Goal: Task Accomplishment & Management: Complete application form

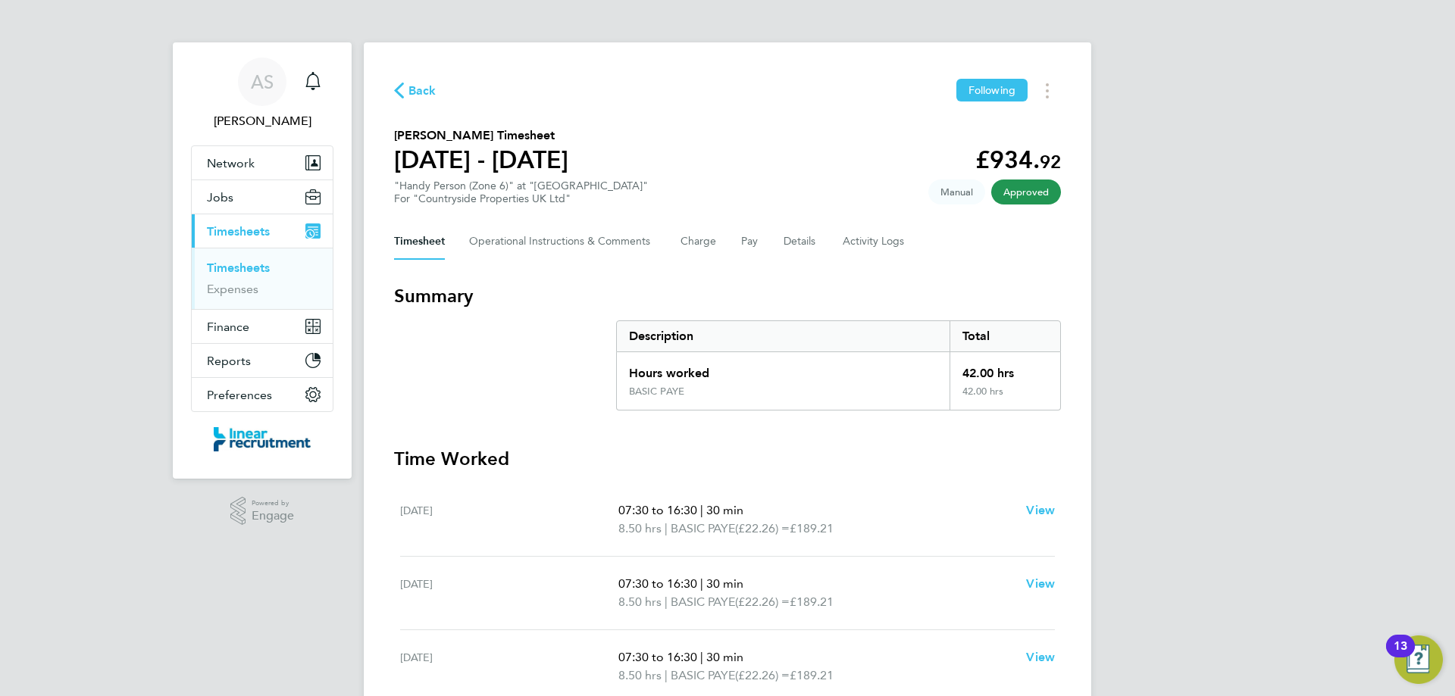
click at [408, 91] on span "Back" at bounding box center [415, 90] width 42 height 14
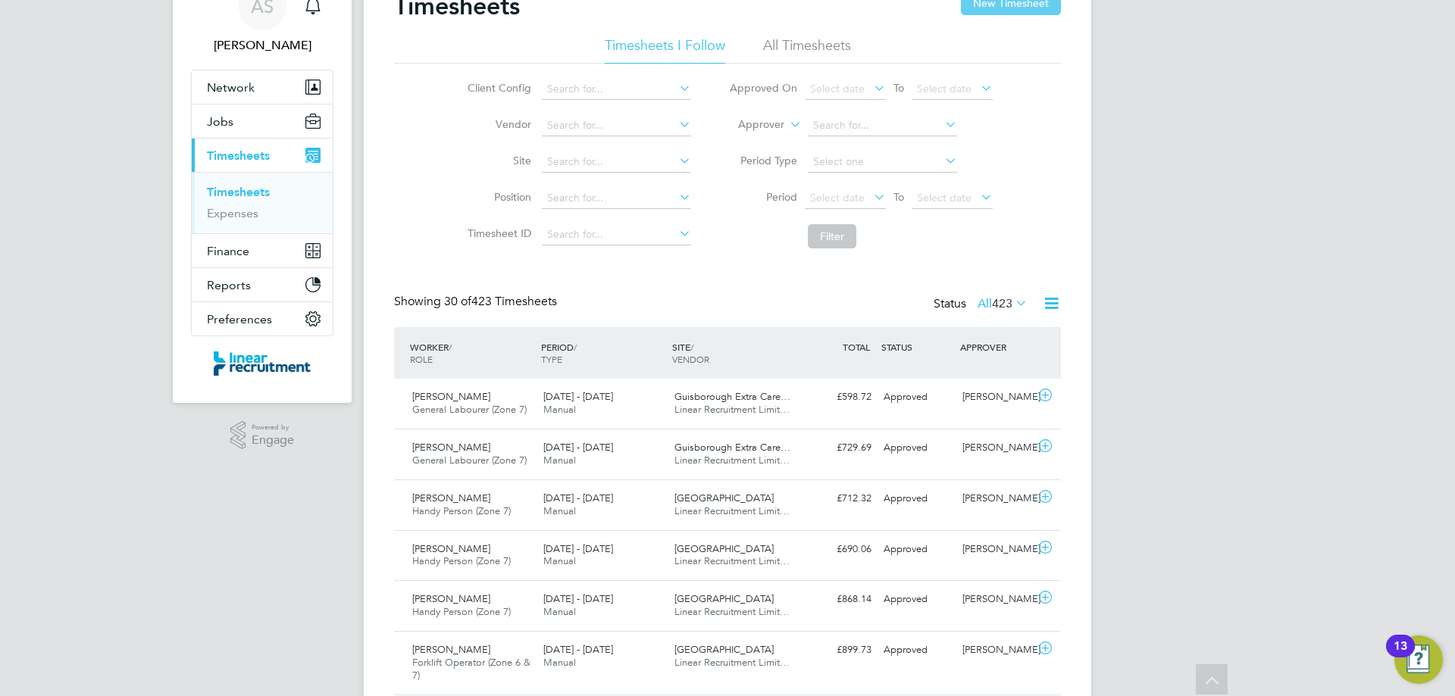
click at [1029, 3] on button "New Timesheet" at bounding box center [1011, 3] width 100 height 24
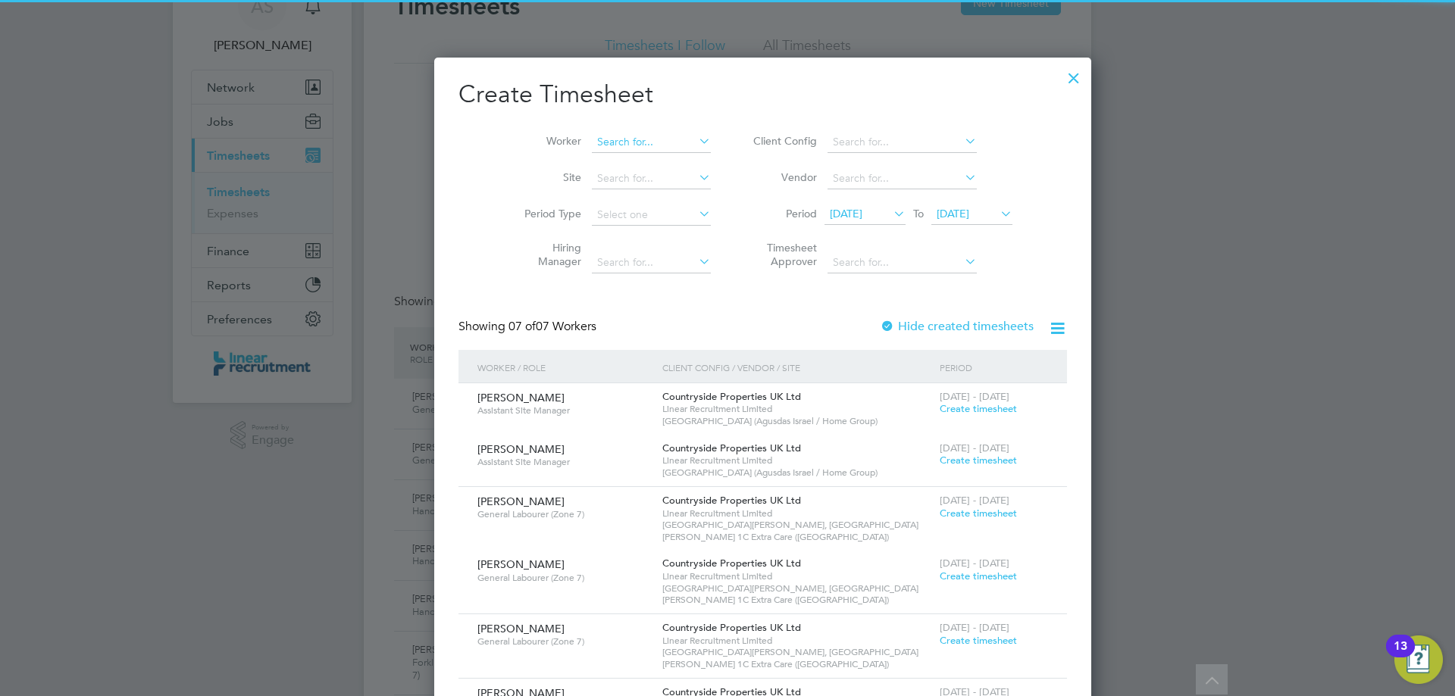
click at [620, 135] on input at bounding box center [651, 142] width 119 height 21
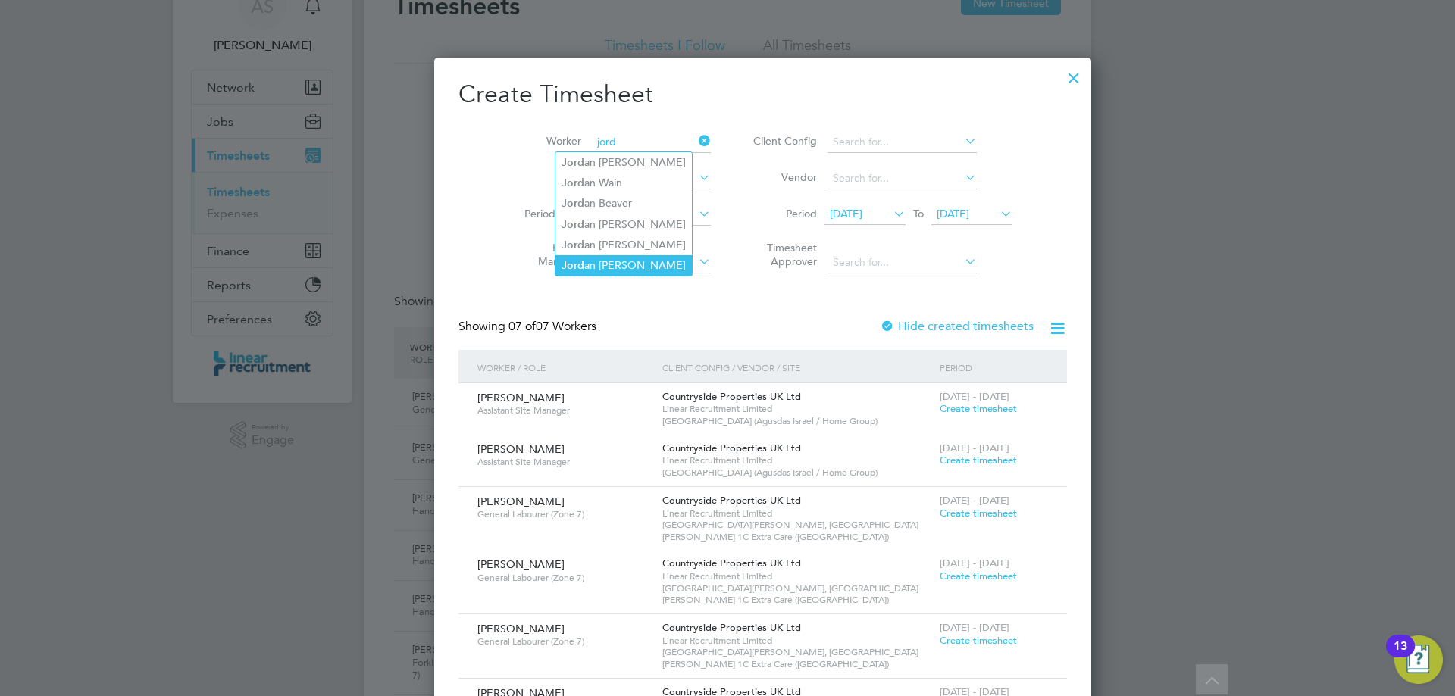
click at [639, 264] on li "Jord an [PERSON_NAME]" at bounding box center [623, 265] width 136 height 20
type input "[PERSON_NAME]"
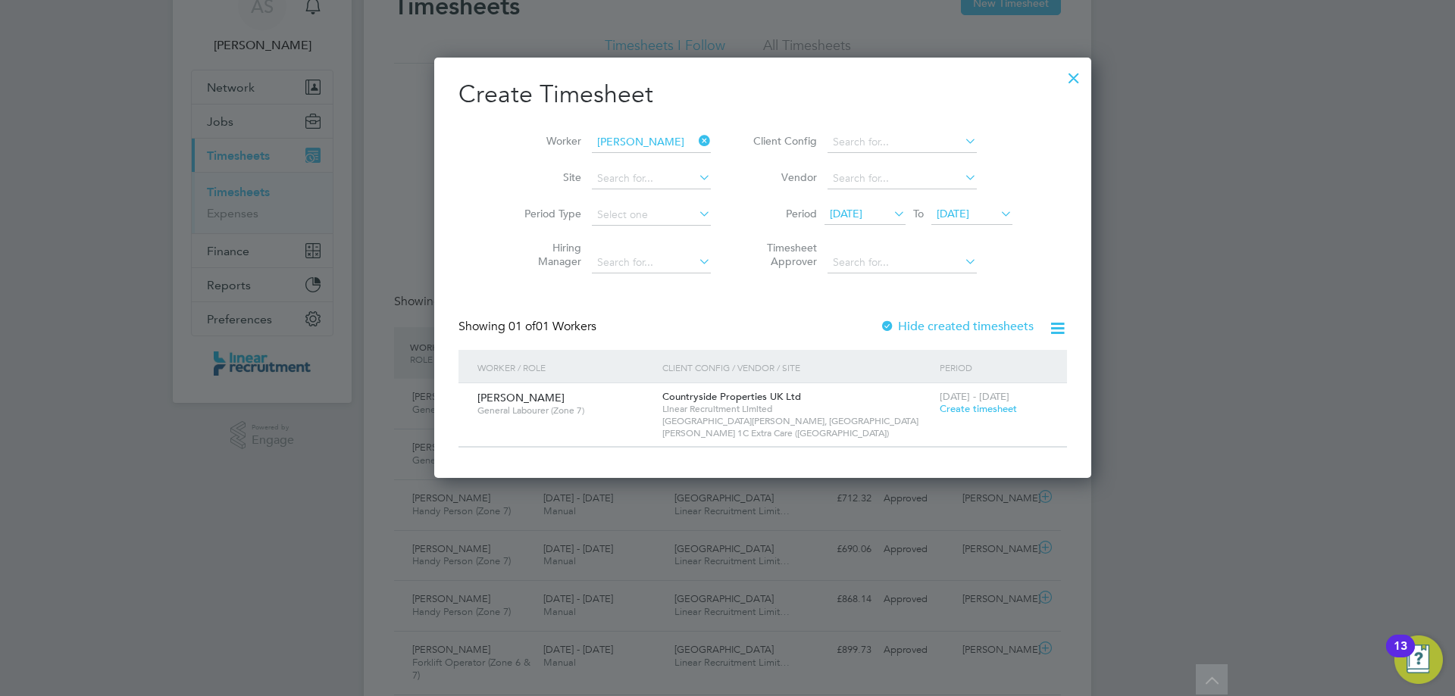
click at [939, 405] on span "Create timesheet" at bounding box center [977, 408] width 77 height 13
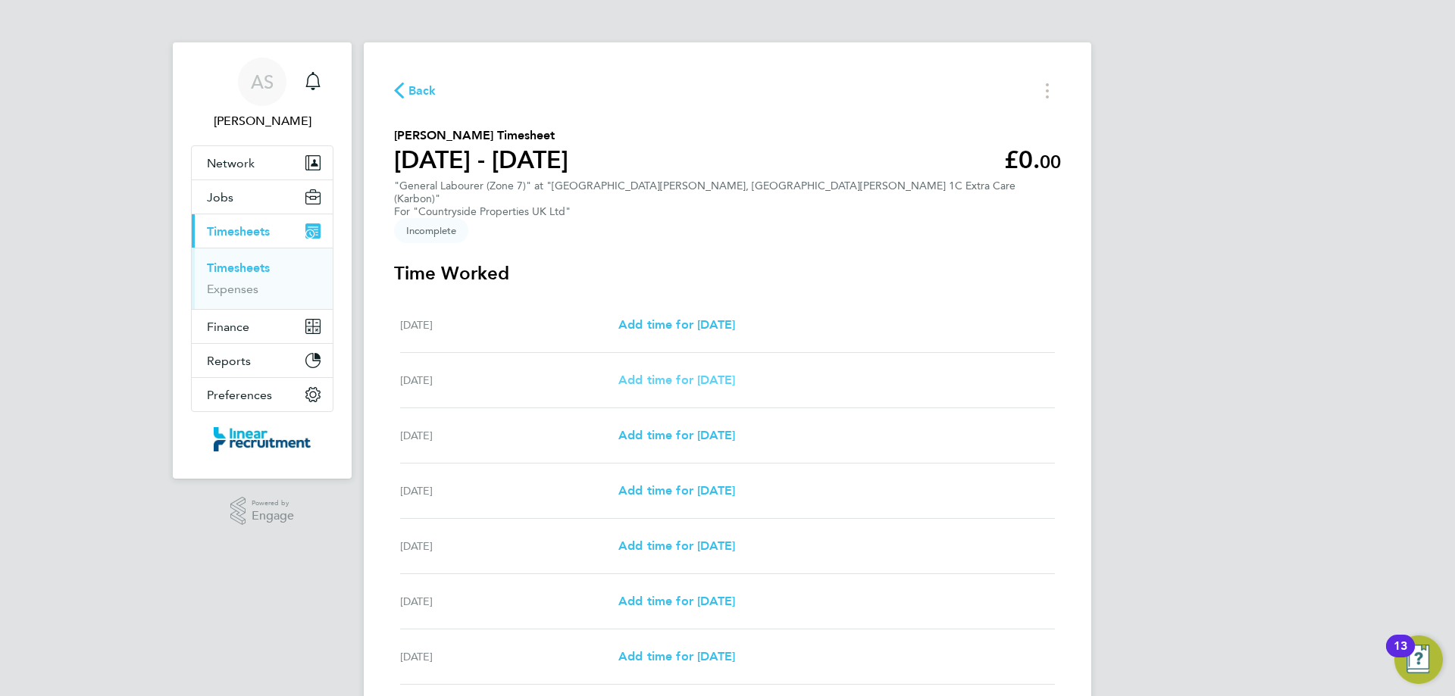
click at [735, 373] on span "Add time for [DATE]" at bounding box center [676, 380] width 117 height 14
select select "30"
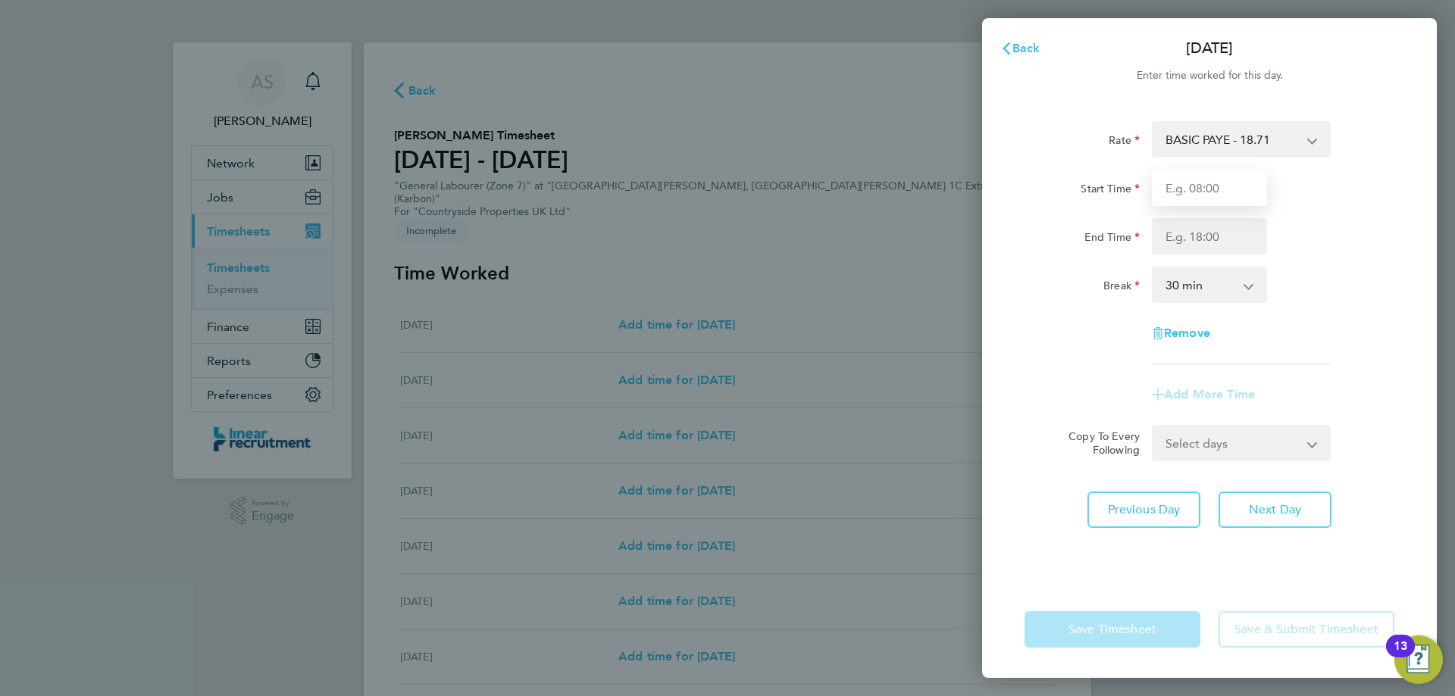
click at [1186, 192] on input "Start Time" at bounding box center [1209, 188] width 115 height 36
type input "07:30"
click at [1215, 241] on input "End Time" at bounding box center [1209, 236] width 115 height 36
type input "16:00"
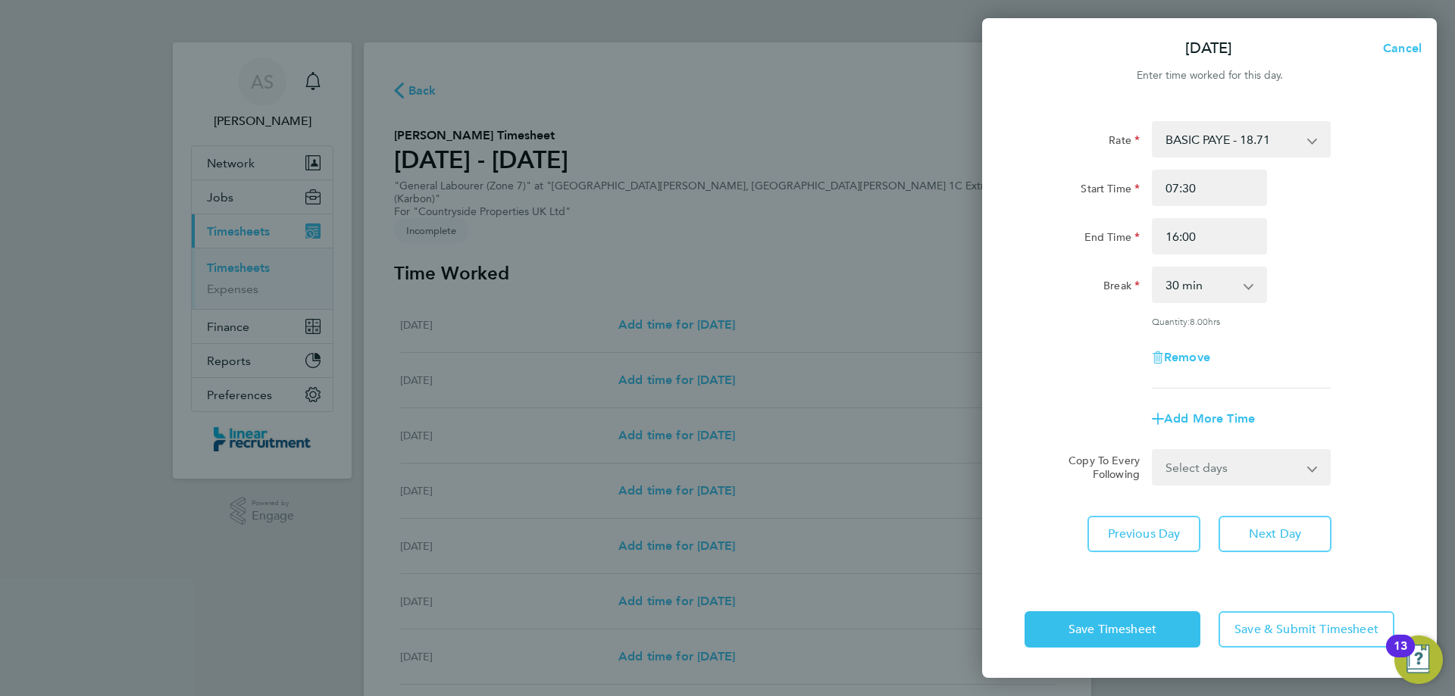
click at [1311, 305] on div "Rate BASIC PAYE - 18.71 Start Time 07:30 End Time 16:00 Break 0 min 15 min 30 m…" at bounding box center [1209, 254] width 370 height 267
click at [1230, 482] on select "Select days Day Weekday (Mon-Fri) Weekend (Sat-Sun) [DATE] [DATE] [DATE] [DATE]…" at bounding box center [1232, 467] width 159 height 33
select select "DAY"
click at [1153, 451] on select "Select days Day Weekday (Mon-Fri) Weekend (Sat-Sun) [DATE] [DATE] [DATE] [DATE]…" at bounding box center [1232, 467] width 159 height 33
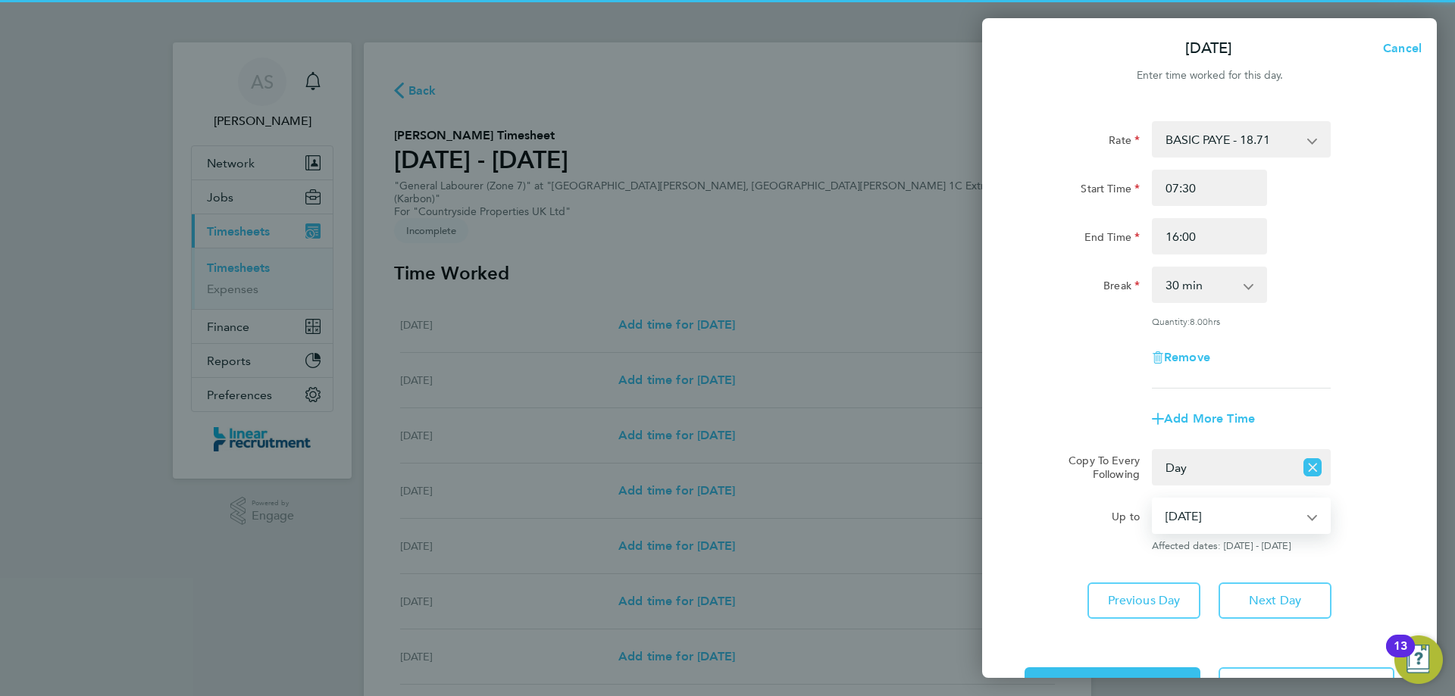
click at [1202, 515] on select "[DATE] [DATE] [DATE] [DATE] [DATE]" at bounding box center [1232, 515] width 158 height 33
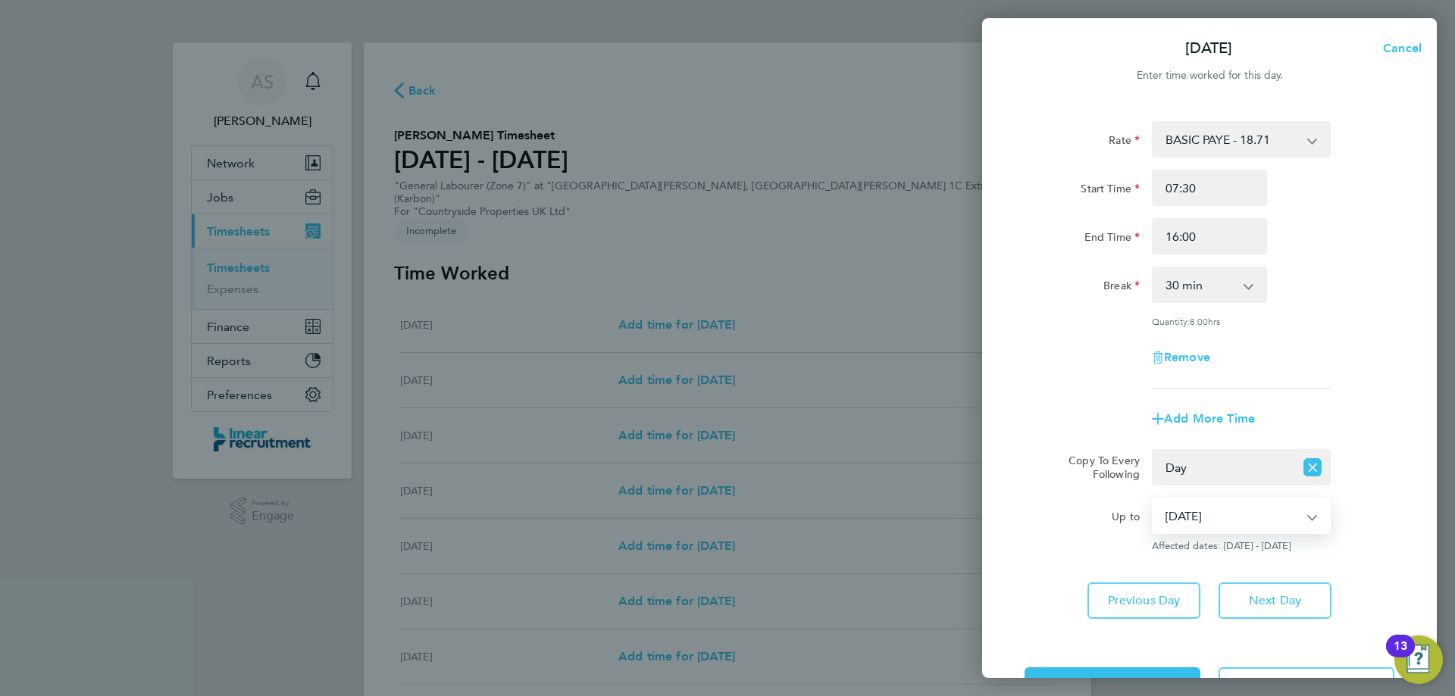
select select "[DATE]"
click at [1153, 499] on select "[DATE] [DATE] [DATE] [DATE] [DATE]" at bounding box center [1232, 515] width 158 height 33
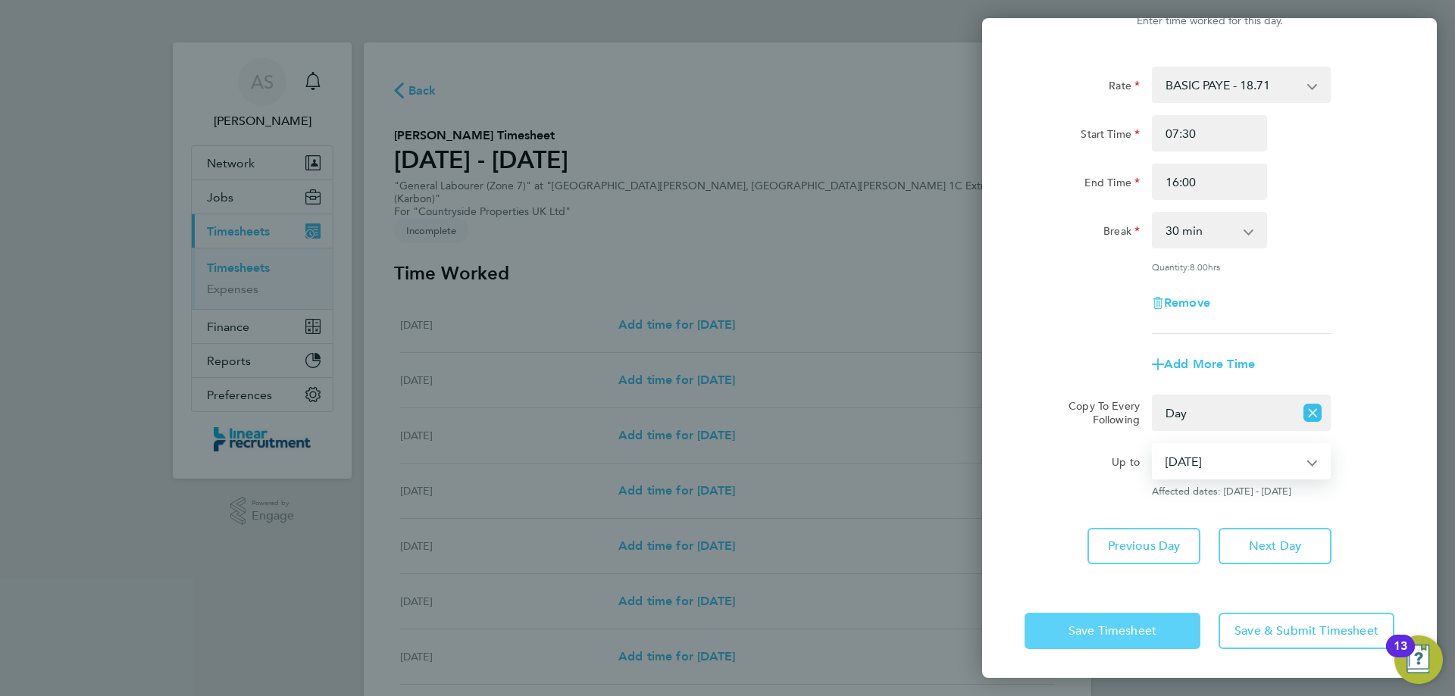
click at [1106, 633] on span "Save Timesheet" at bounding box center [1112, 630] width 88 height 15
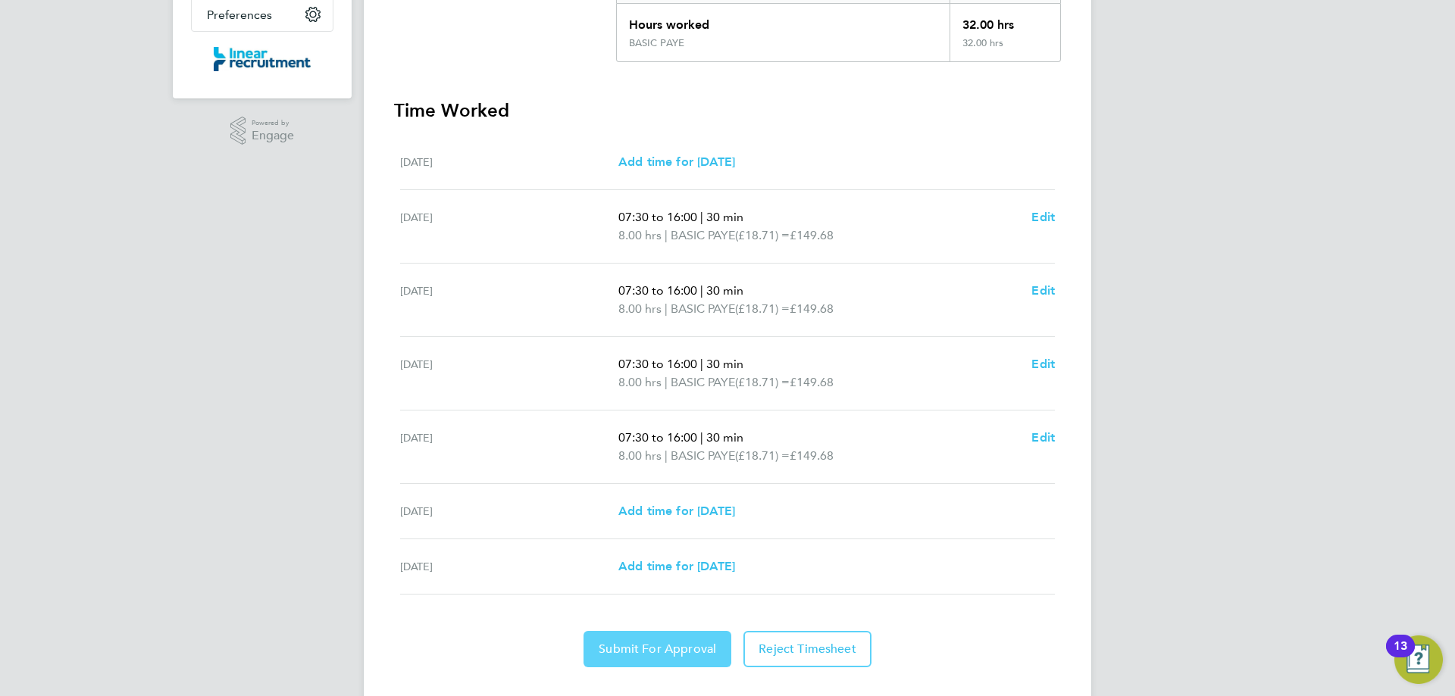
click at [652, 642] on span "Submit For Approval" at bounding box center [656, 649] width 117 height 15
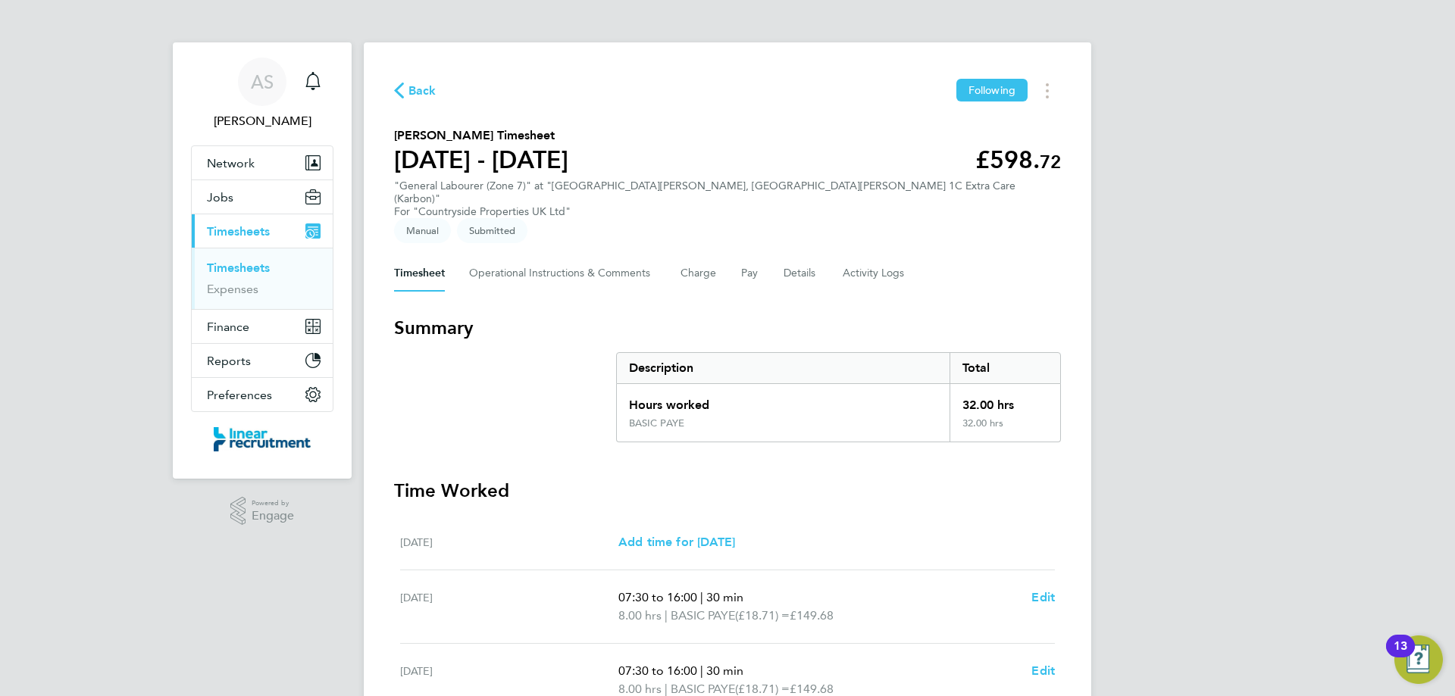
click at [421, 95] on span "Back" at bounding box center [422, 91] width 28 height 18
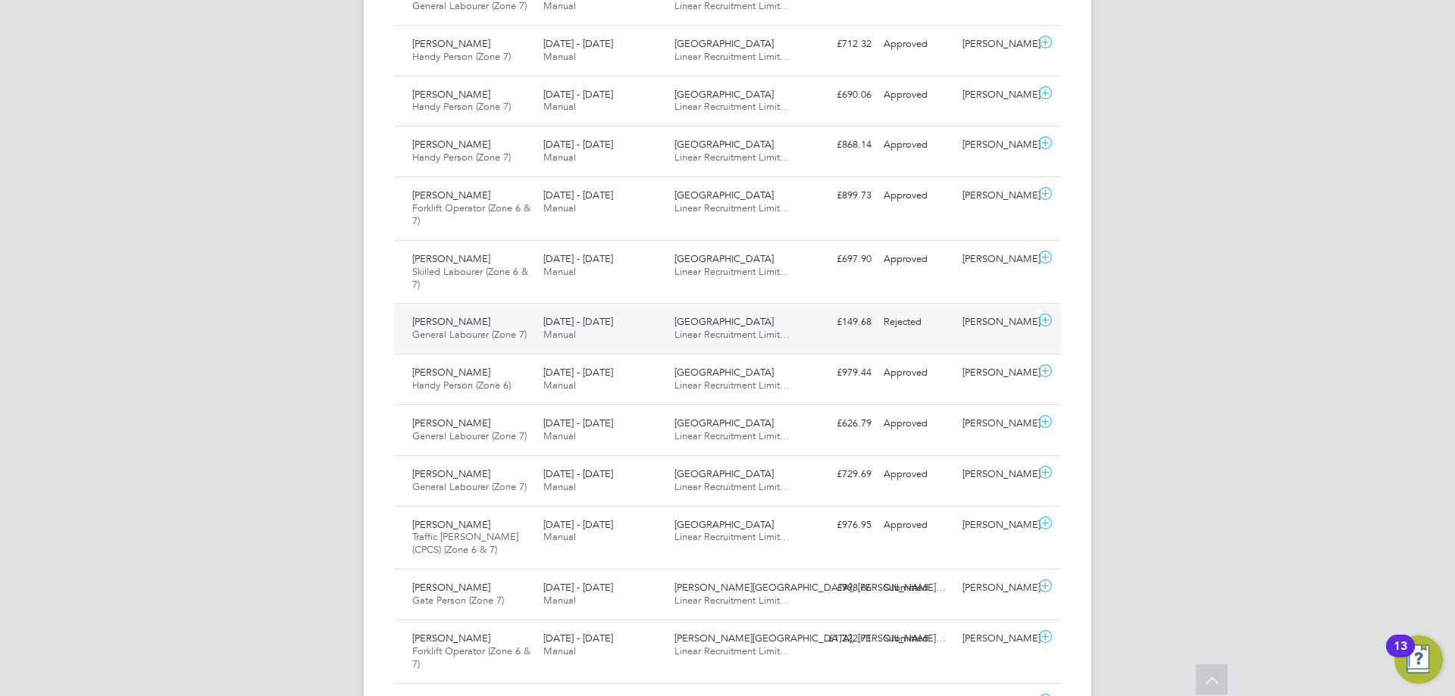
click at [672, 316] on div "Sunderland Civic Centre Linear Recruitment Limit…" at bounding box center [733, 329] width 131 height 38
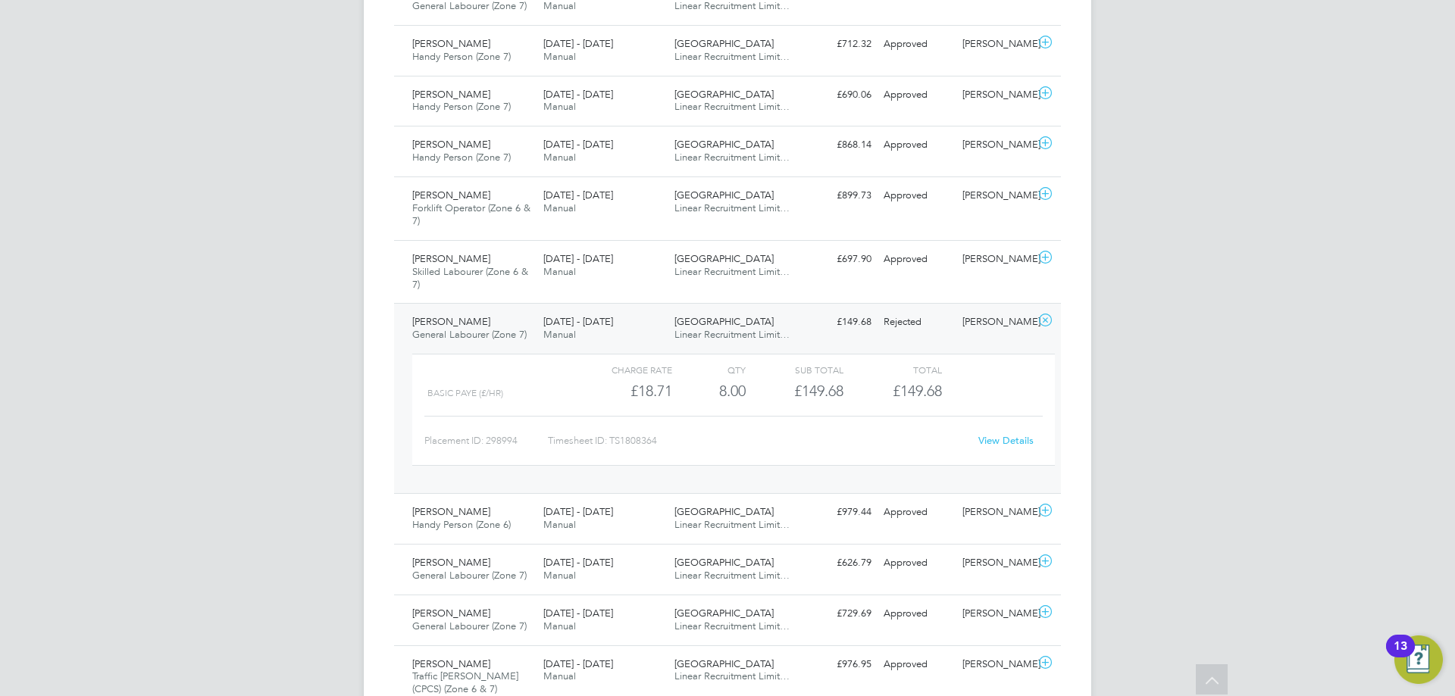
click at [993, 435] on link "View Details" at bounding box center [1005, 440] width 55 height 13
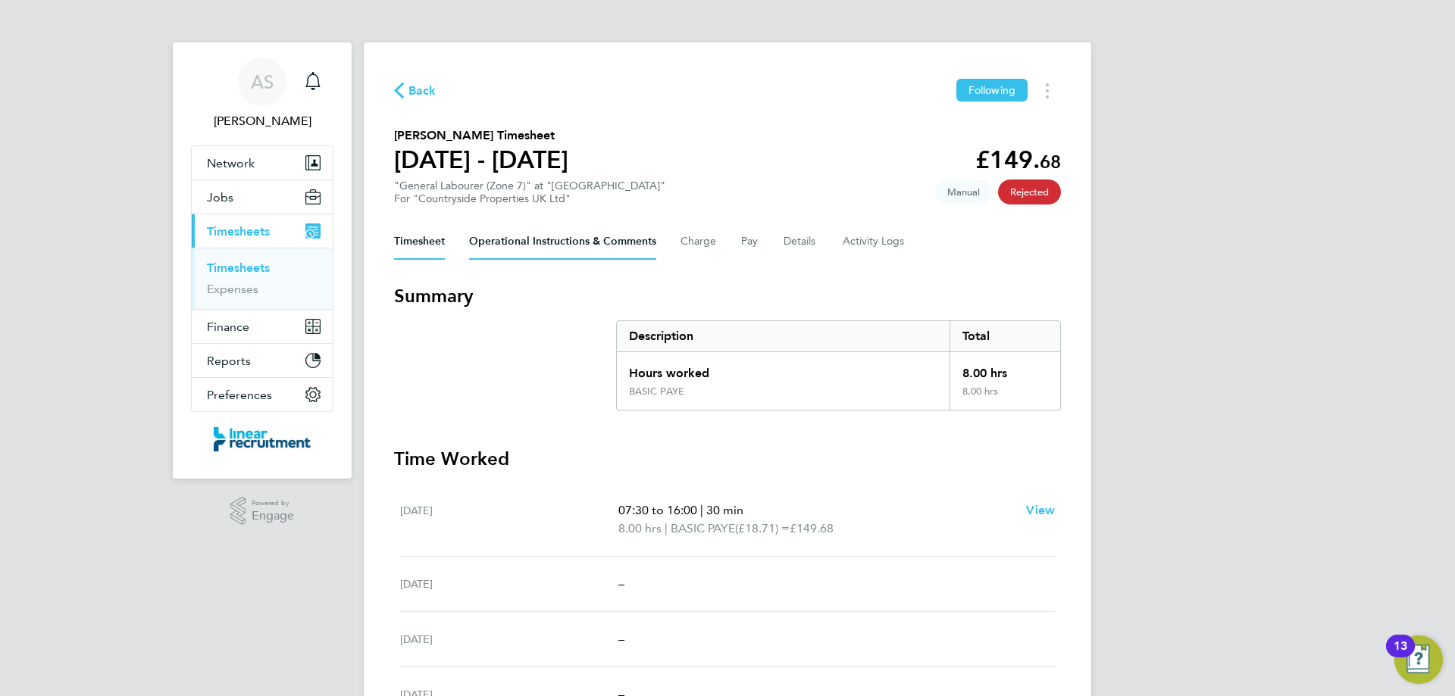
click at [638, 241] on Comments-tab "Operational Instructions & Comments" at bounding box center [562, 241] width 187 height 36
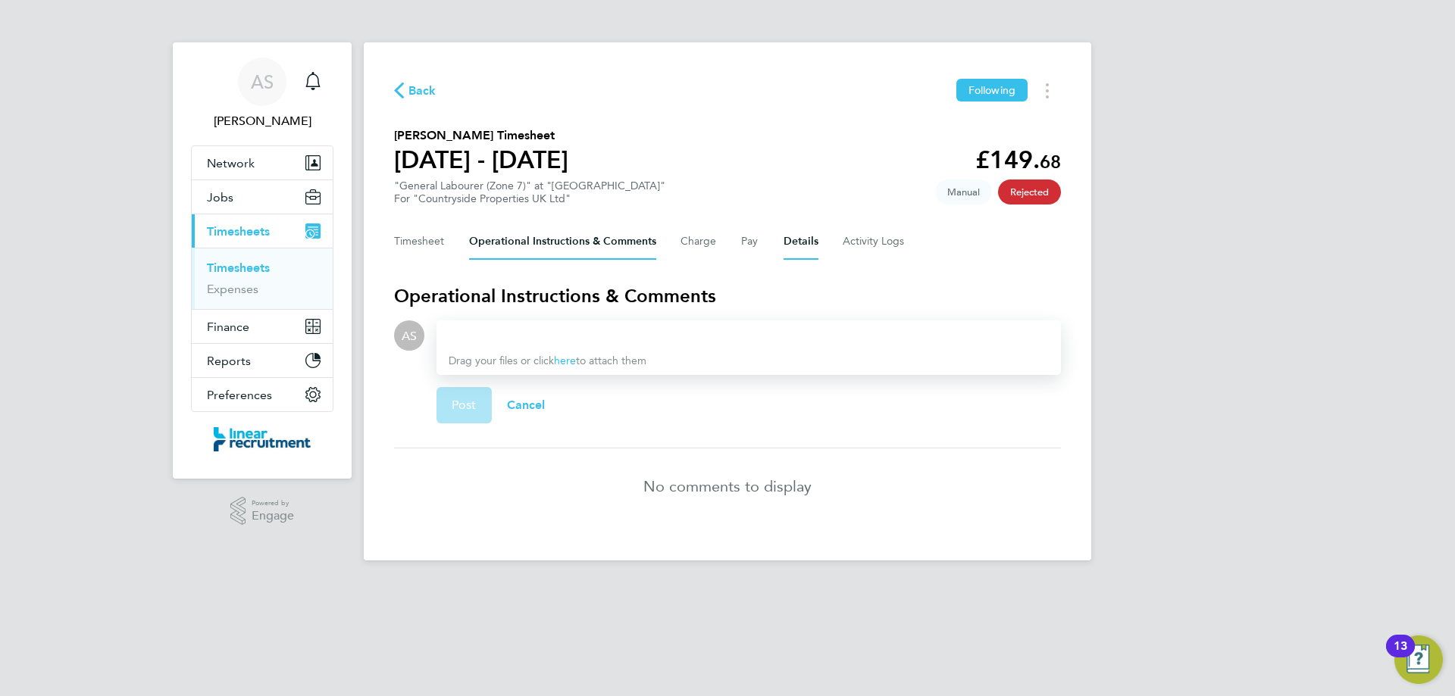
click at [811, 245] on button "Details" at bounding box center [800, 241] width 35 height 36
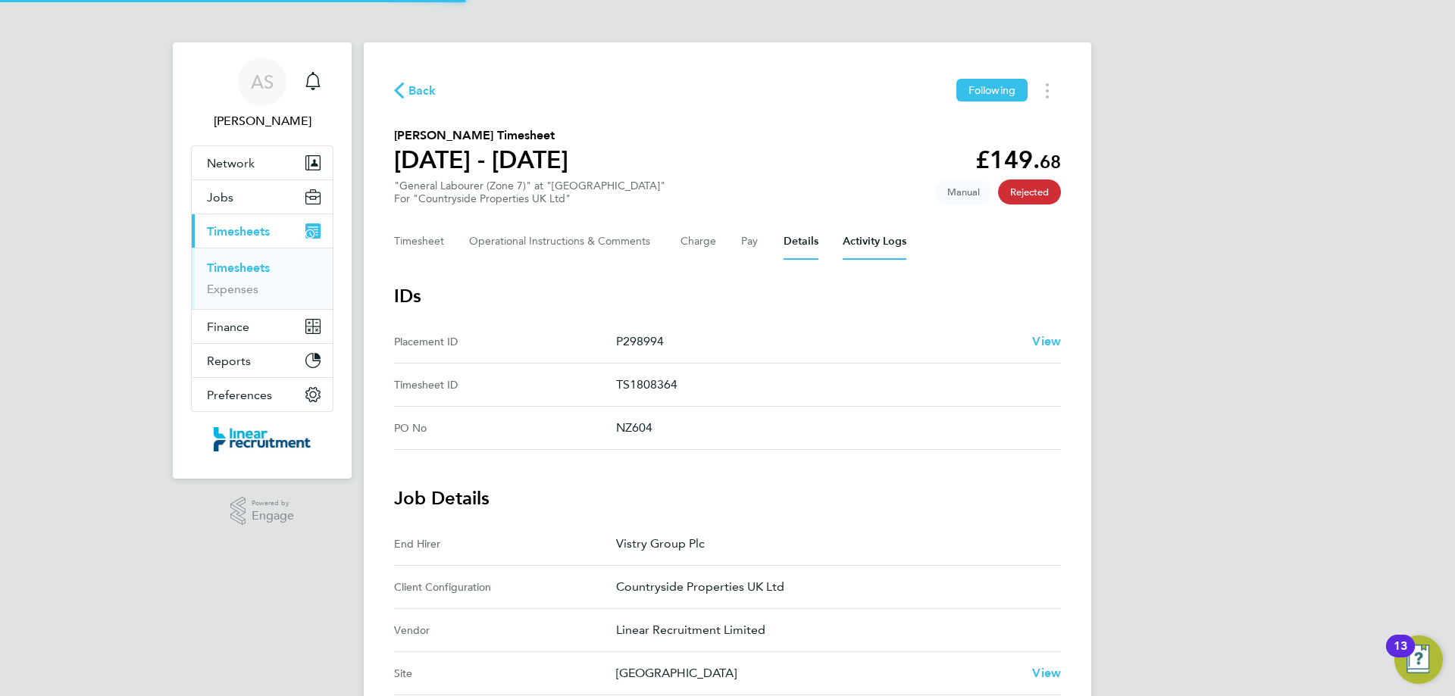
click at [877, 239] on Logs-tab "Activity Logs" at bounding box center [874, 241] width 64 height 36
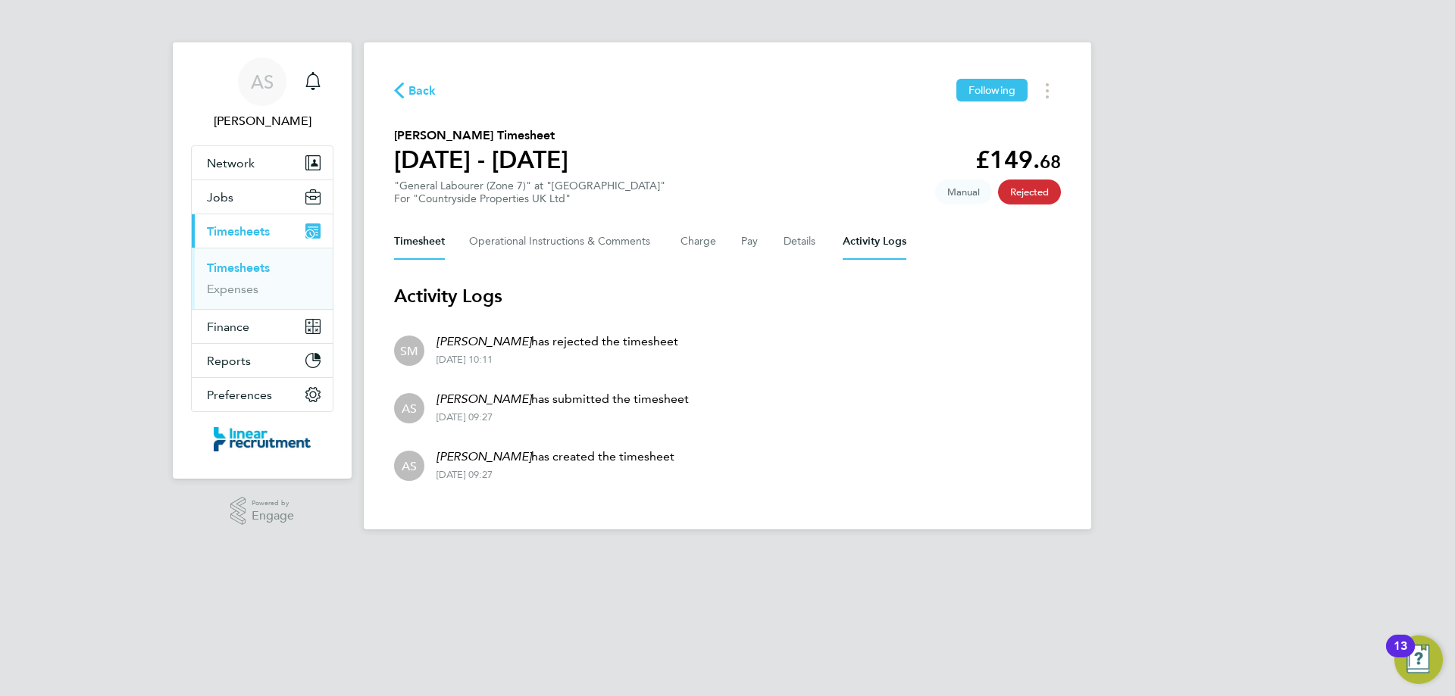
click at [436, 232] on button "Timesheet" at bounding box center [419, 241] width 51 height 36
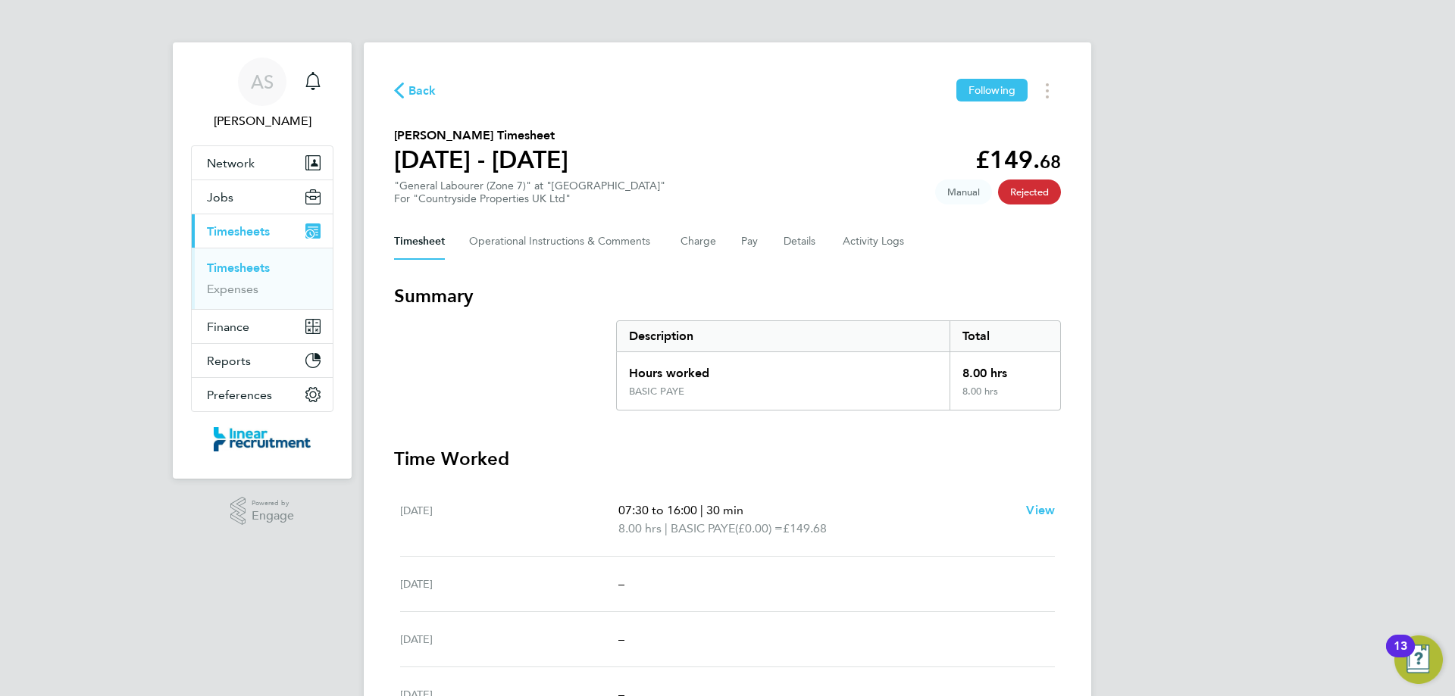
click at [416, 91] on span "Back" at bounding box center [422, 91] width 28 height 18
